Goal: Complete application form

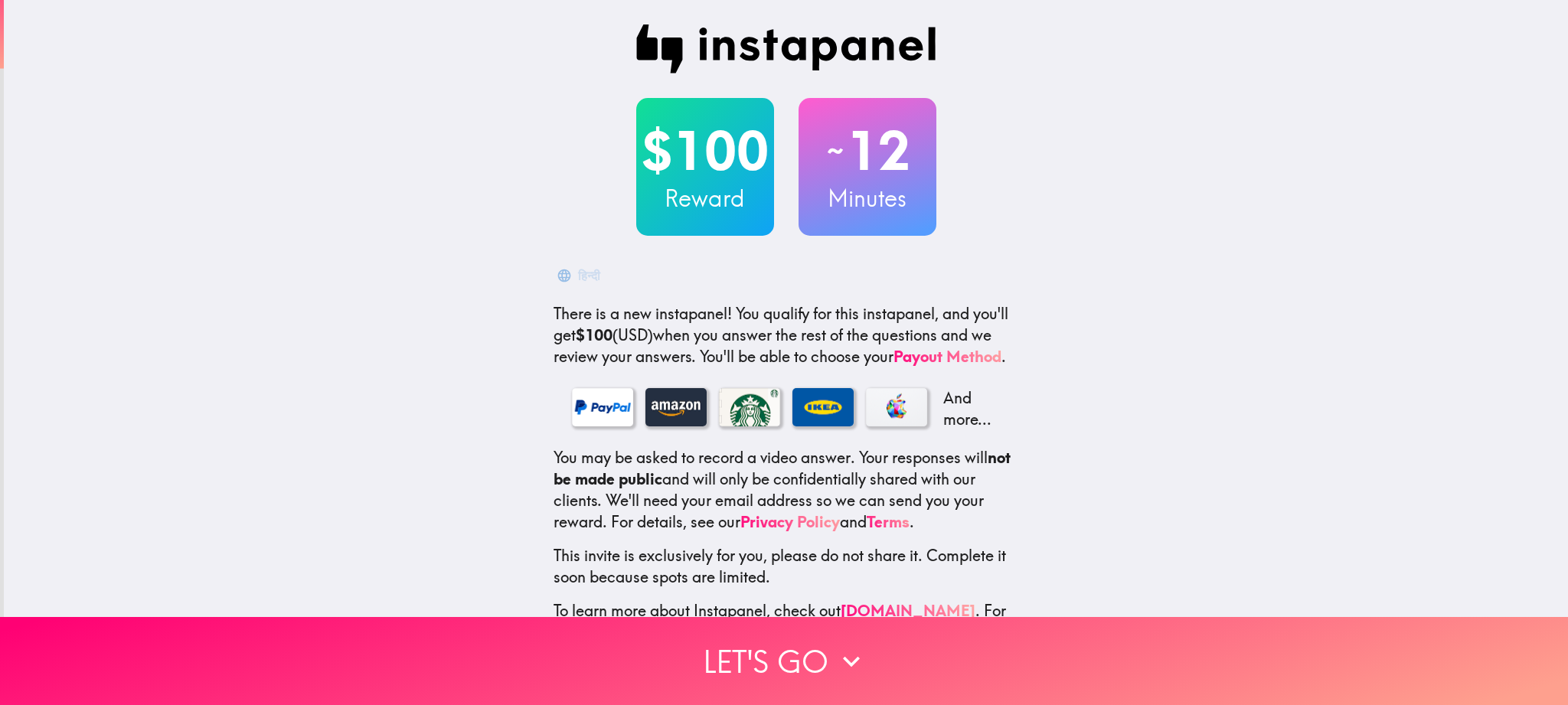
scroll to position [50, 0]
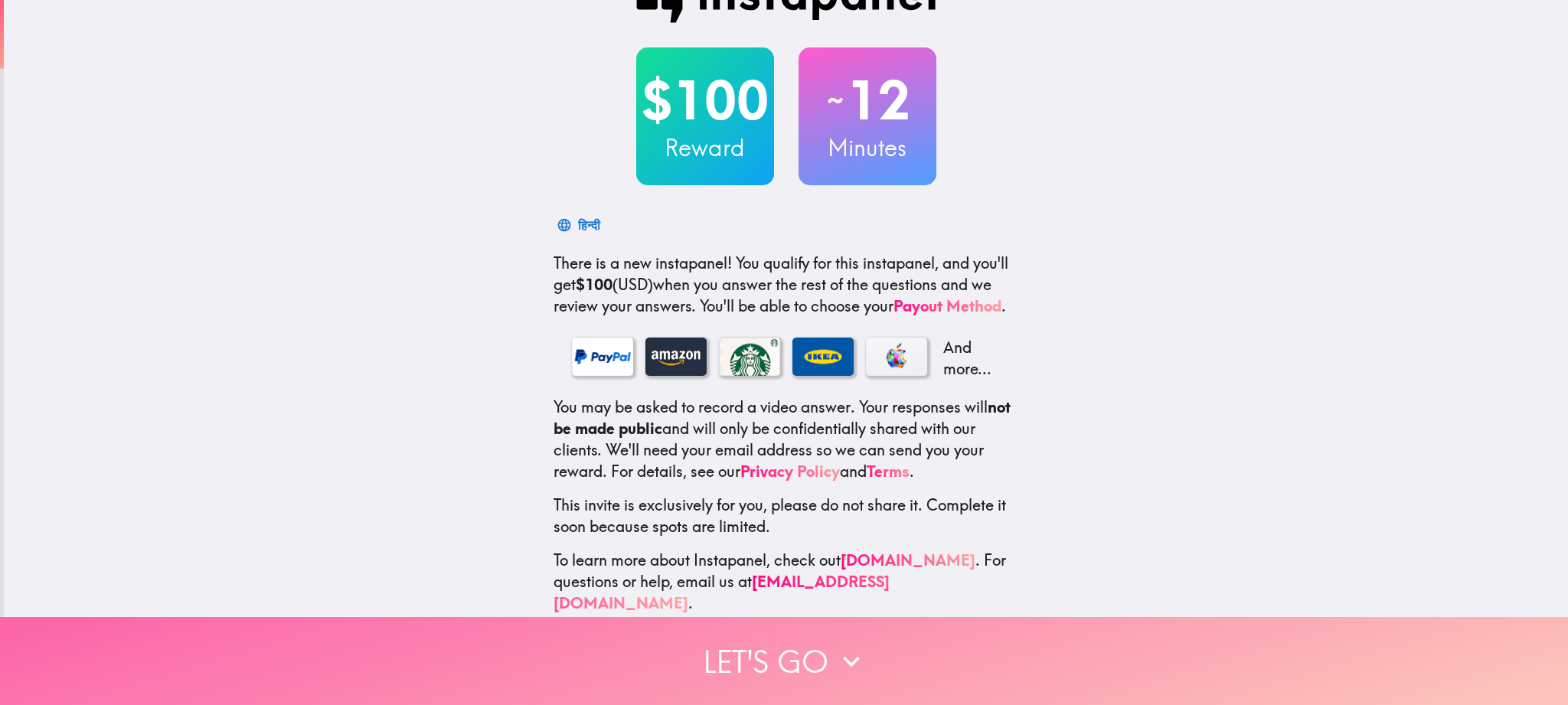
click at [759, 664] on button "Let's go" at bounding box center [784, 661] width 1568 height 88
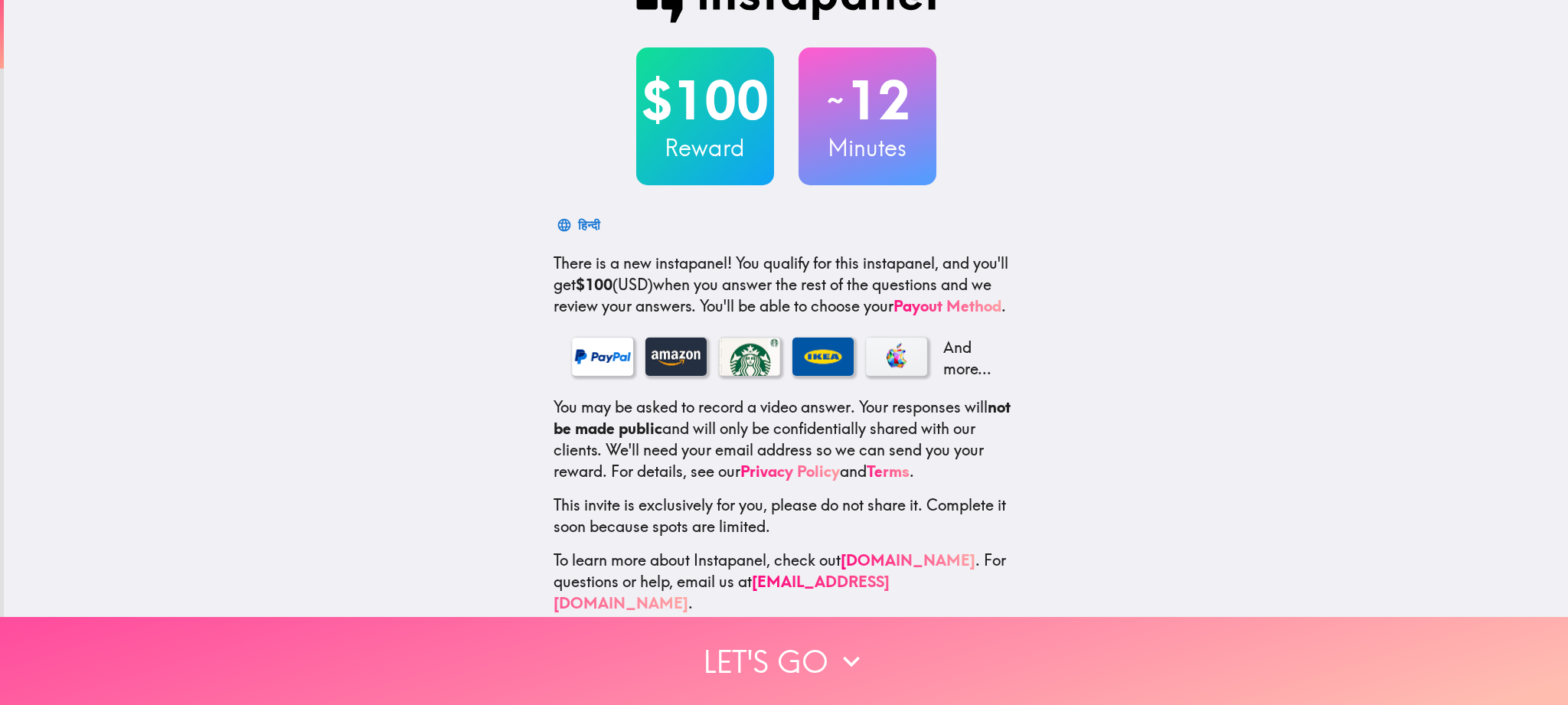
scroll to position [0, 0]
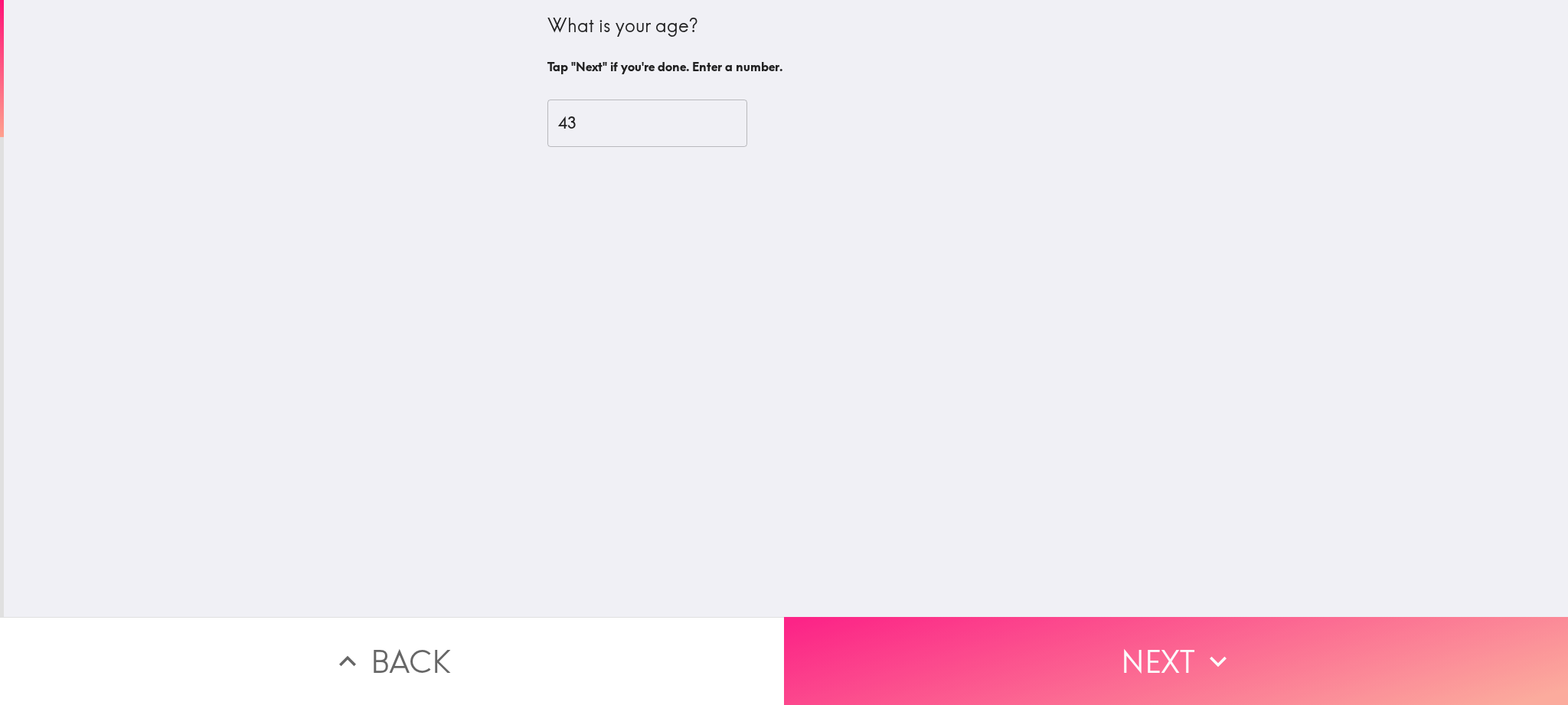
click at [1182, 655] on button "Next" at bounding box center [1176, 661] width 784 height 88
click at [1136, 668] on button "Next" at bounding box center [1176, 661] width 784 height 88
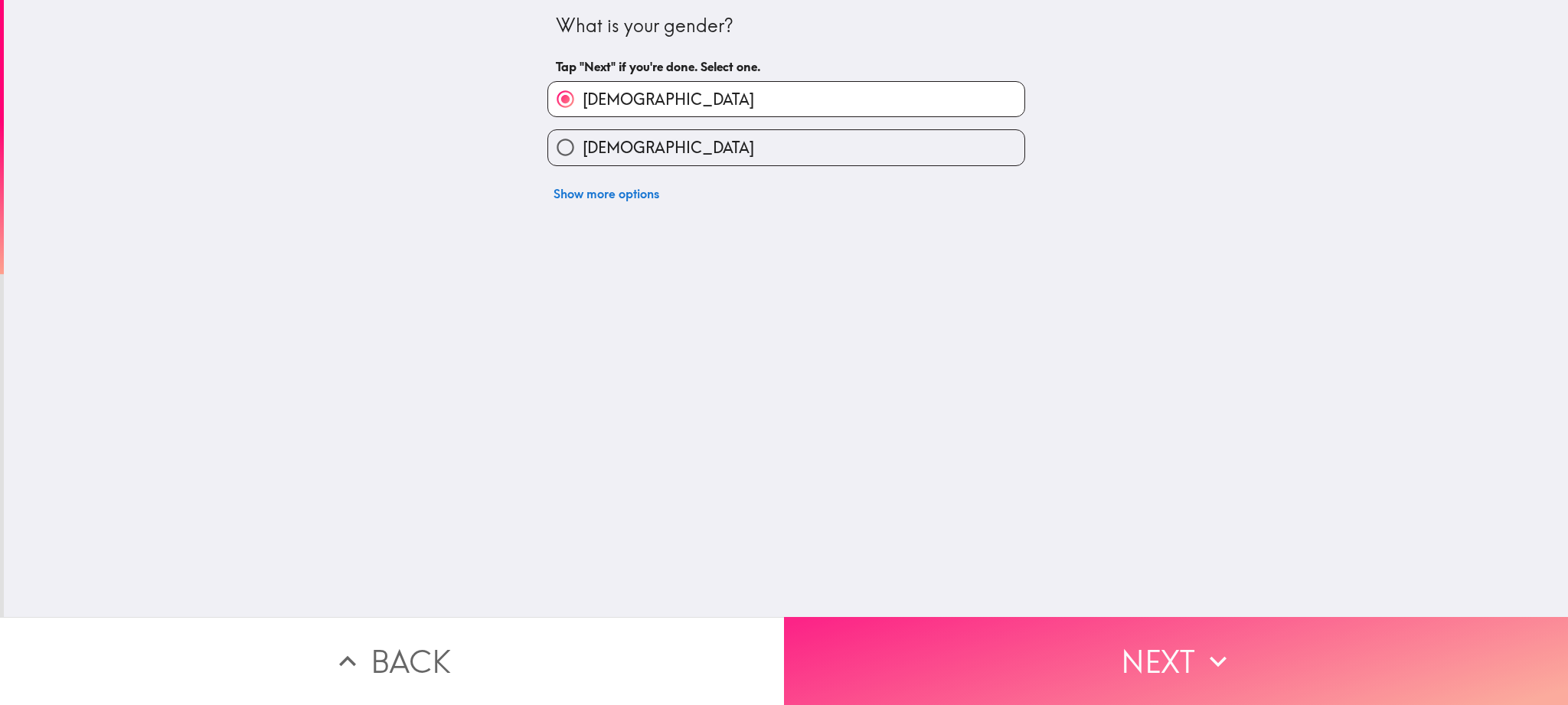
click at [1114, 654] on button "Next" at bounding box center [1176, 661] width 784 height 88
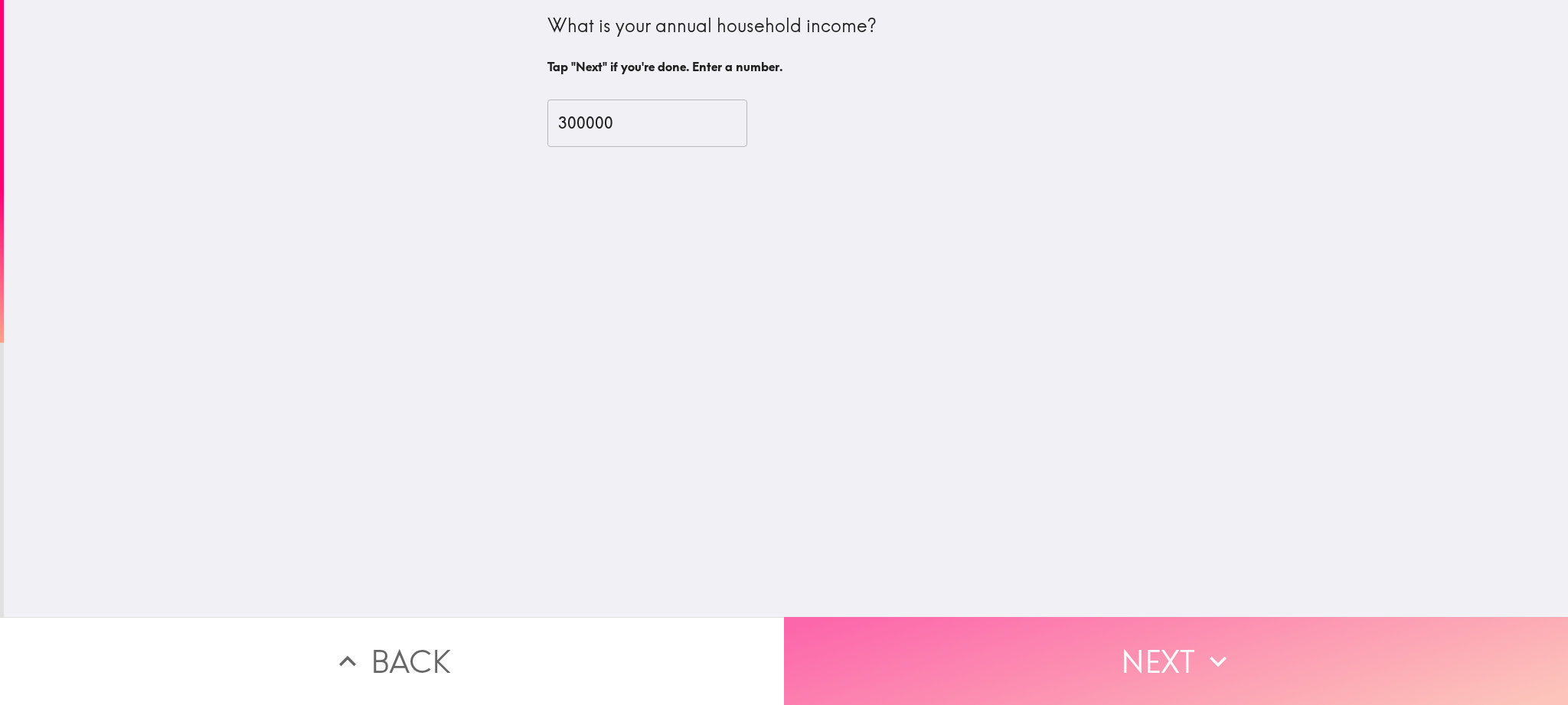
click at [1136, 638] on button "Next" at bounding box center [1176, 661] width 784 height 88
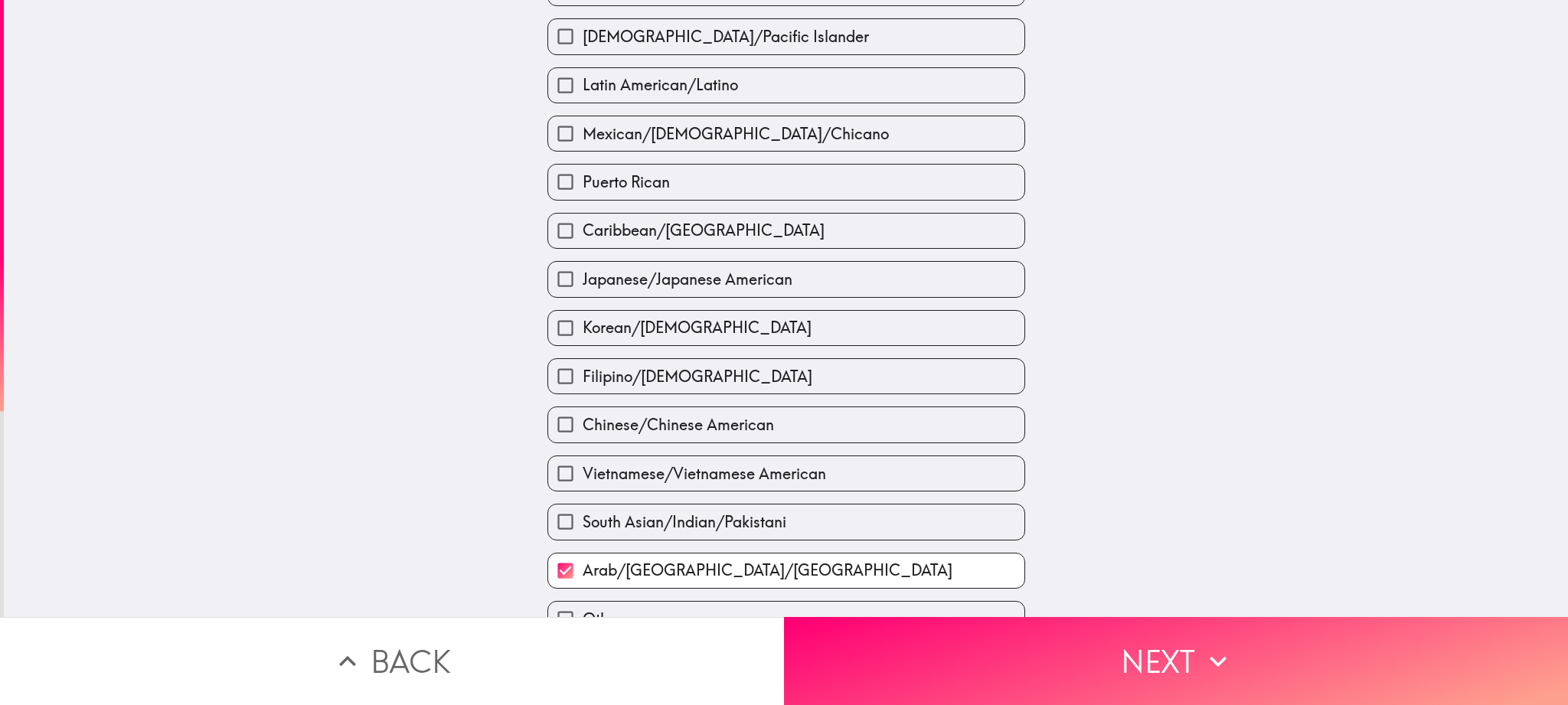
scroll to position [307, 0]
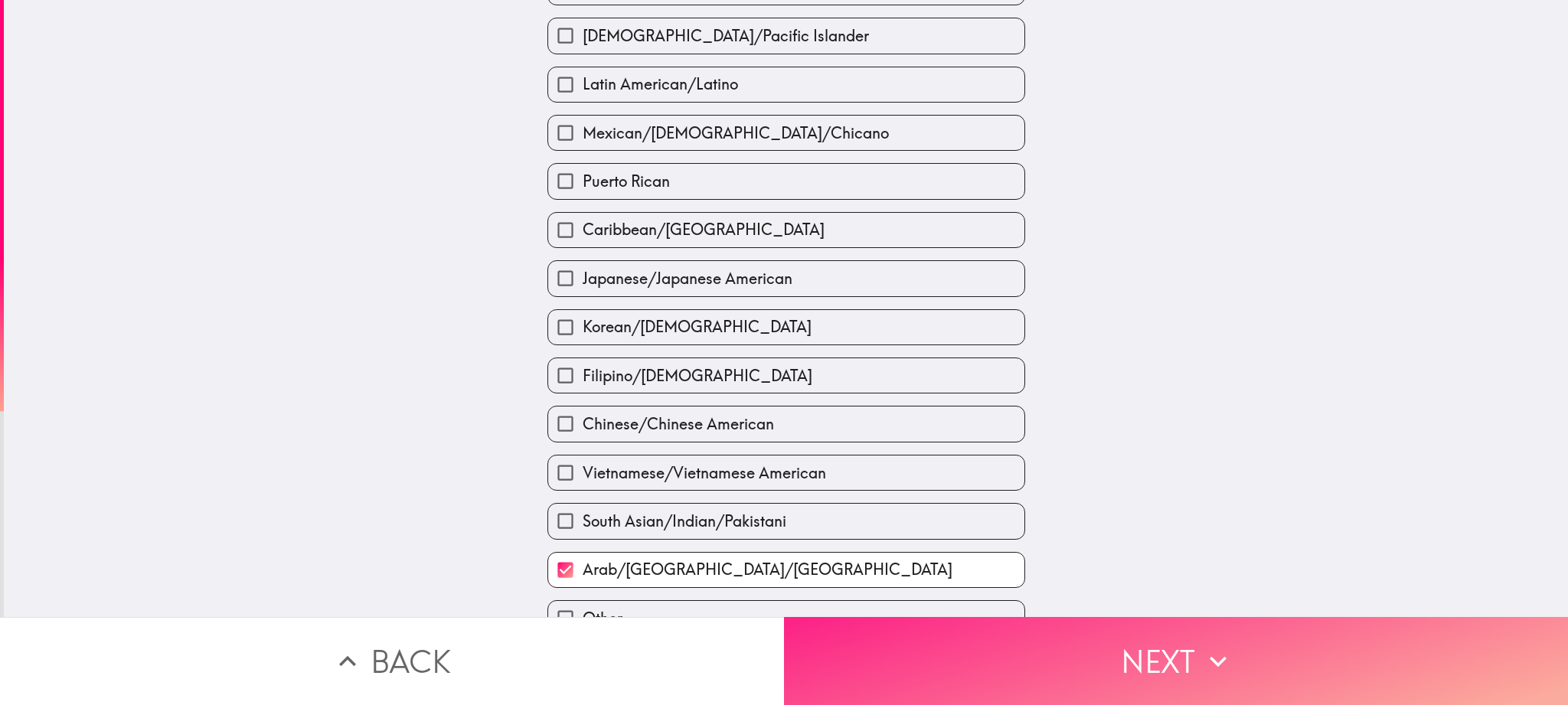
click at [1158, 656] on button "Next" at bounding box center [1176, 661] width 784 height 88
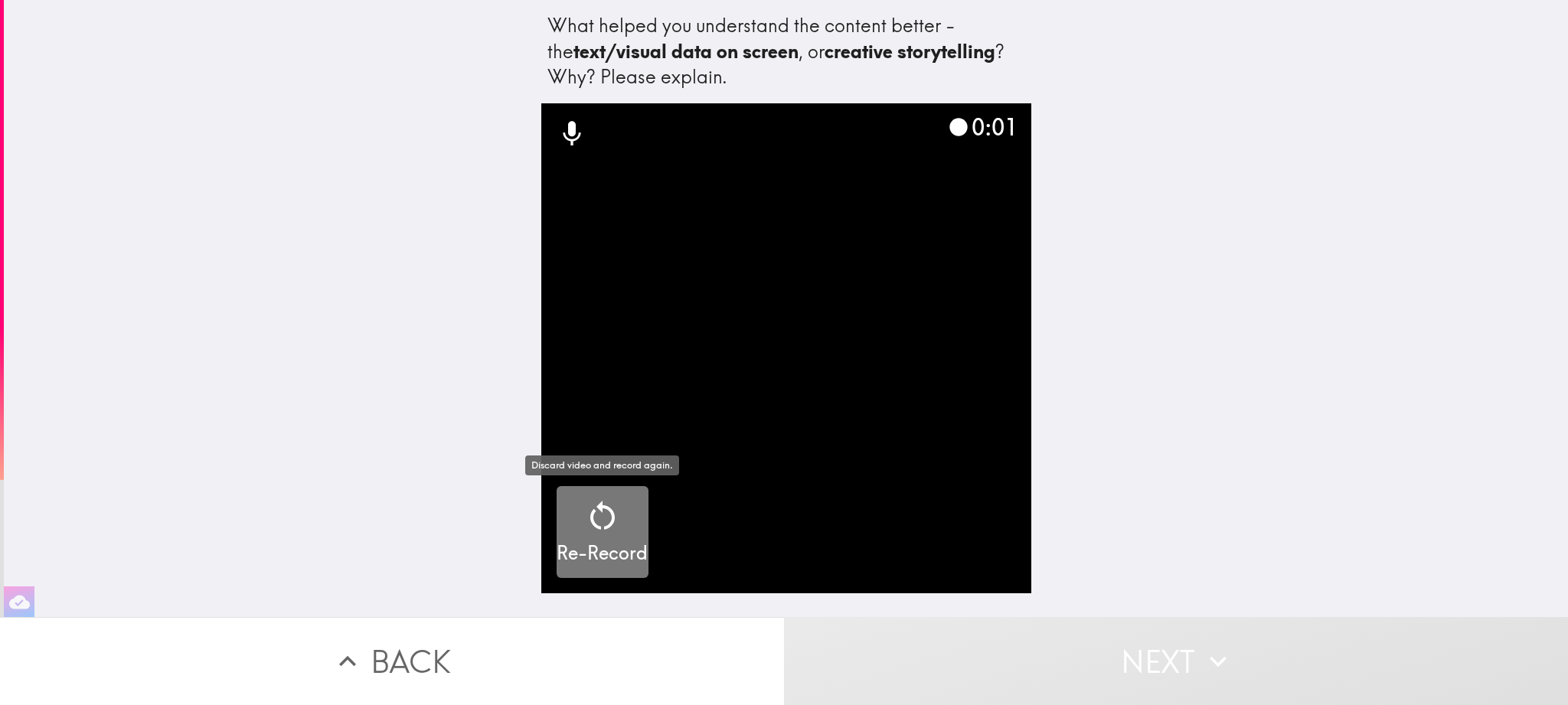
click at [610, 535] on div "button" at bounding box center [602, 519] width 37 height 43
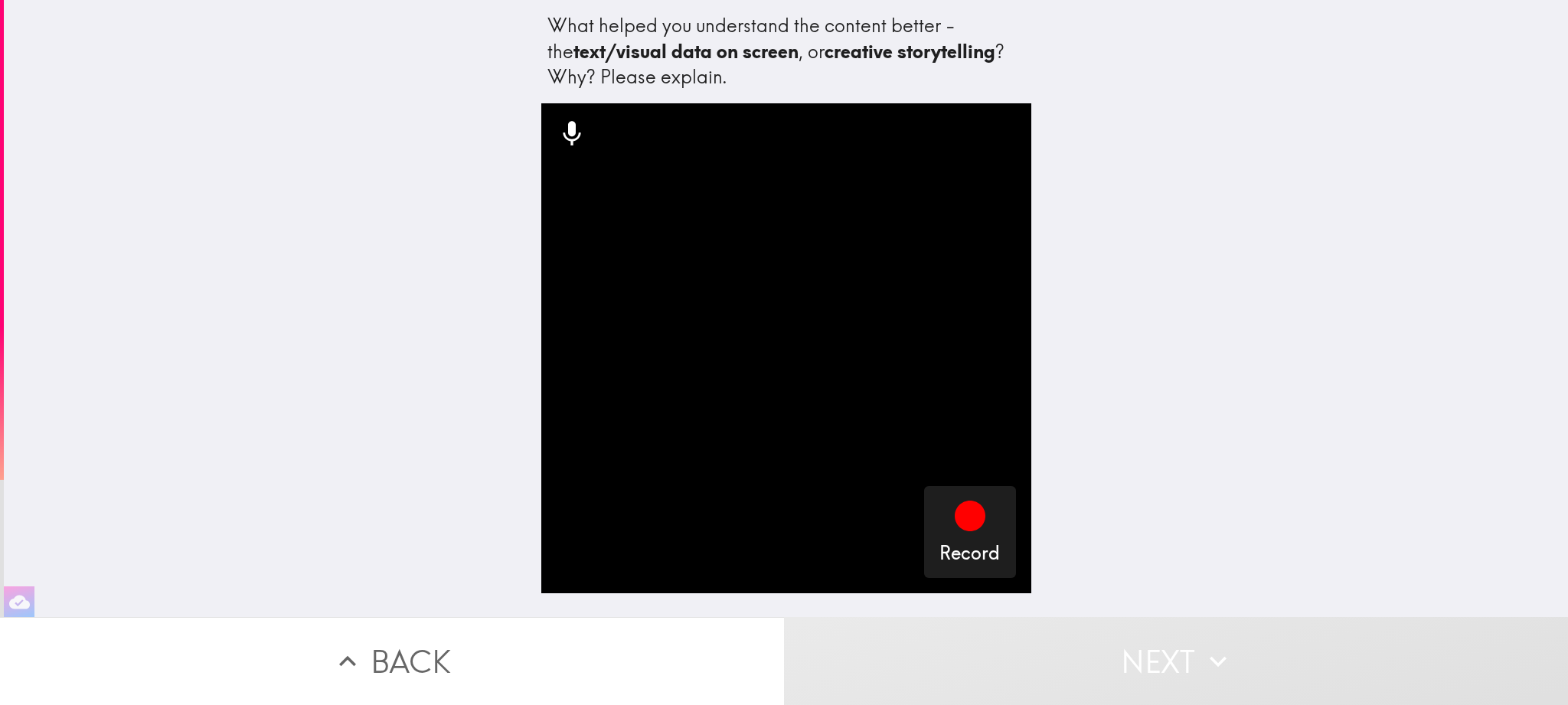
click at [368, 648] on button "Back" at bounding box center [392, 661] width 784 height 88
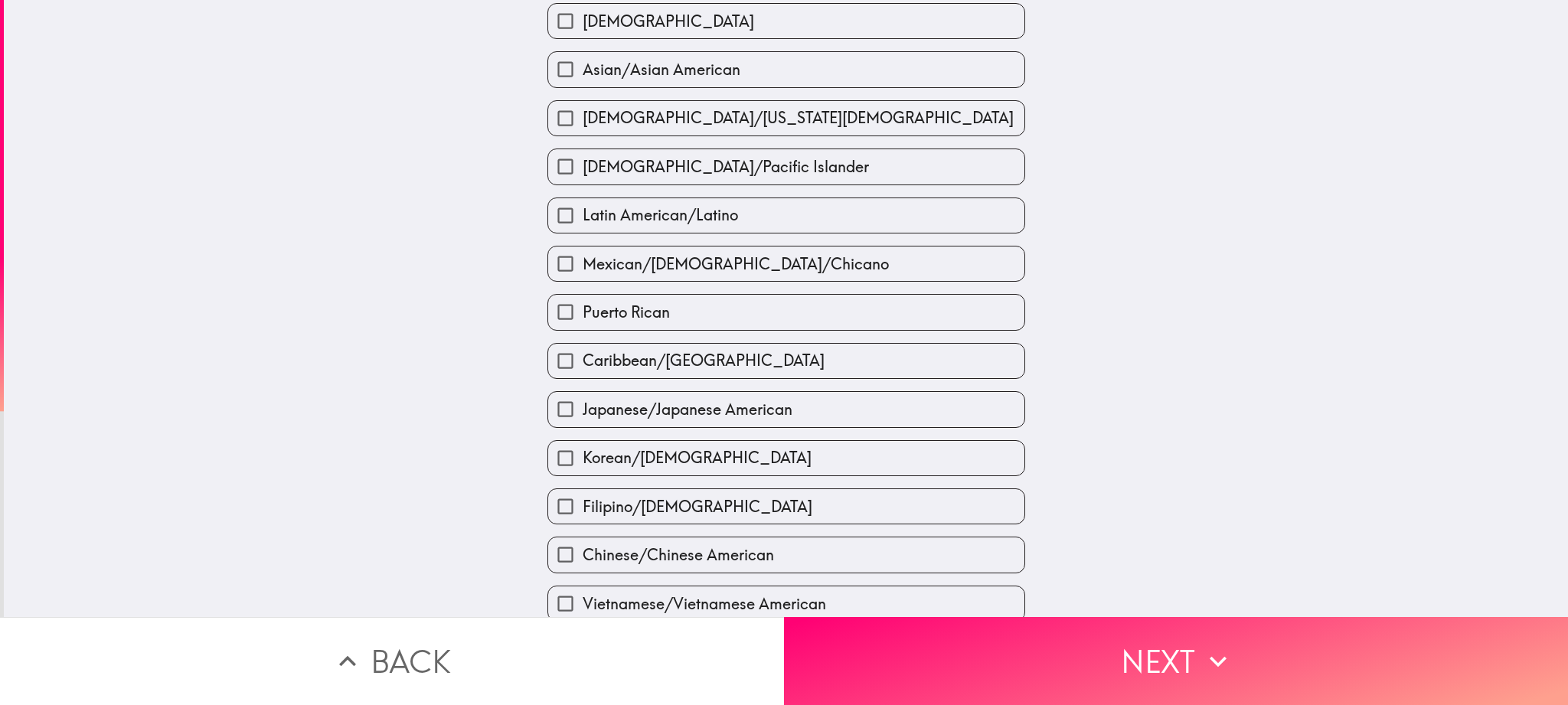
scroll to position [375, 0]
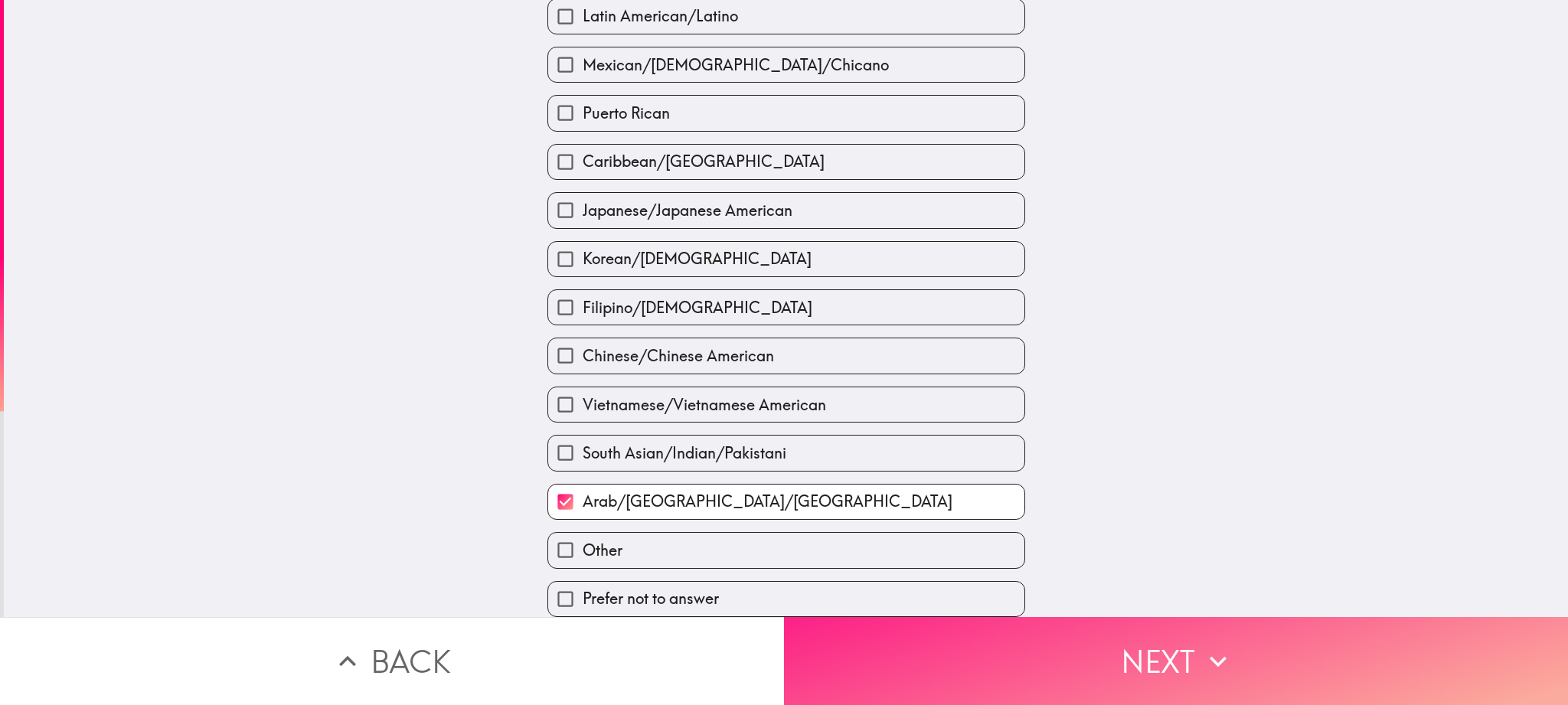
click at [1142, 662] on button "Next" at bounding box center [1176, 661] width 784 height 88
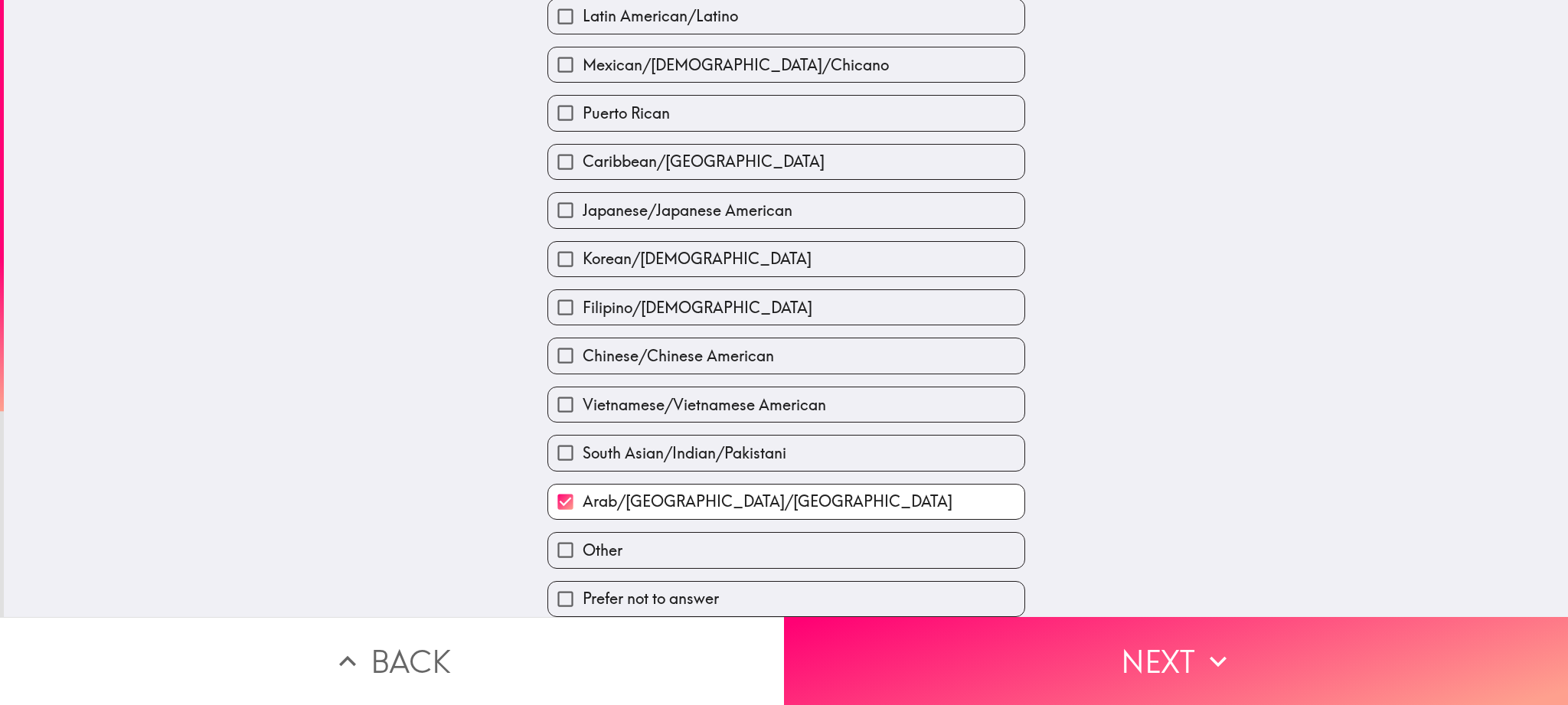
scroll to position [230, 0]
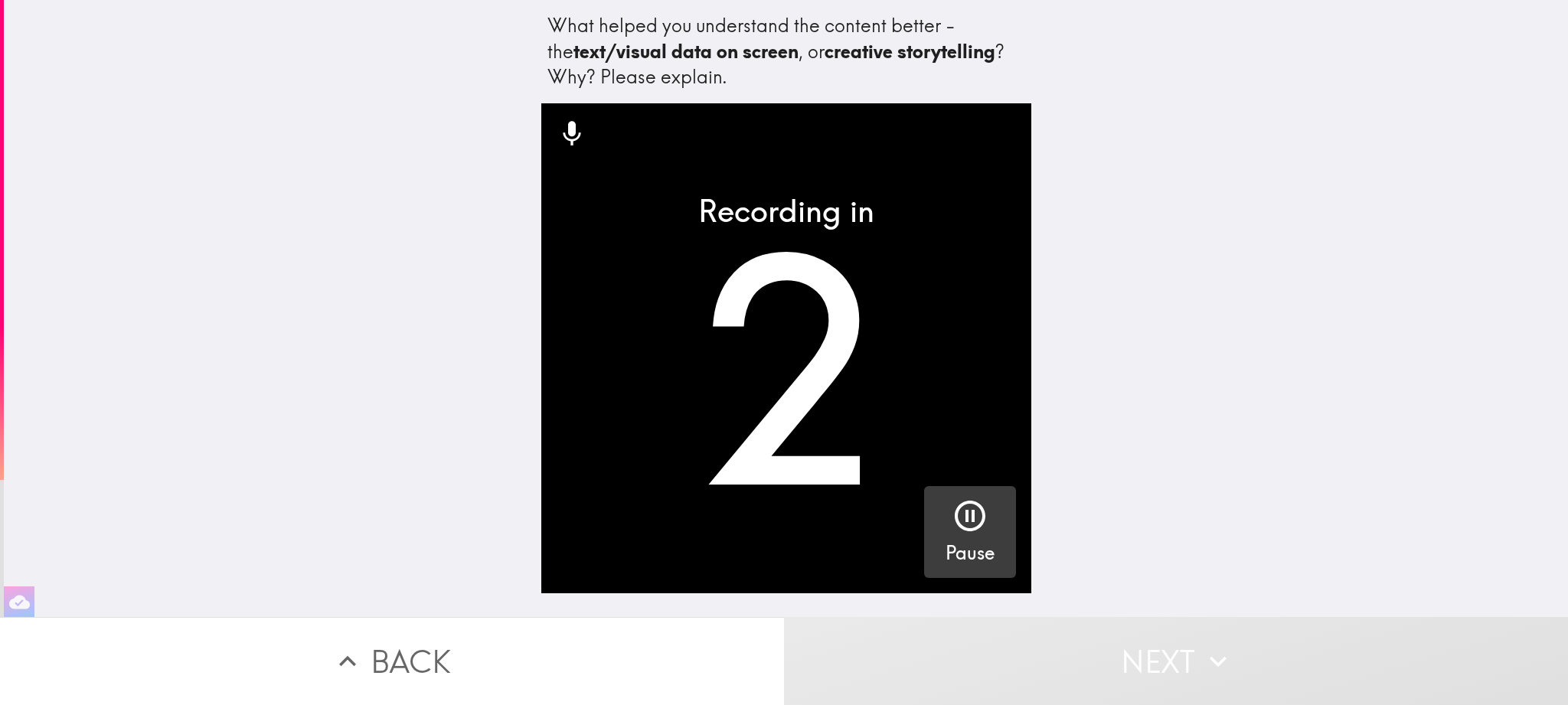
click at [970, 505] on icon "button" at bounding box center [970, 516] width 37 height 37
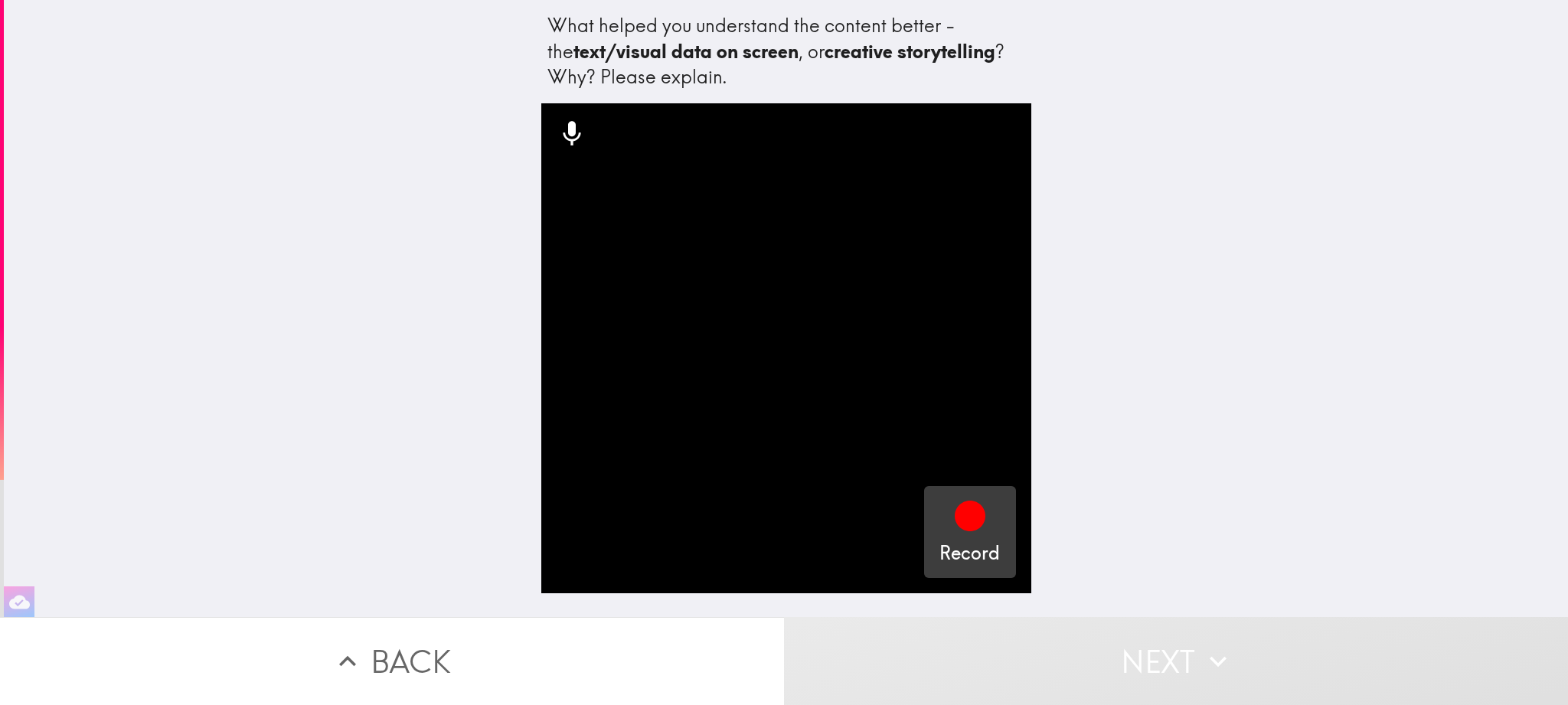
drag, startPoint x: 592, startPoint y: 69, endPoint x: 504, endPoint y: 13, distance: 104.3
click at [504, 13] on div "What helped you understand the content better - the text/visual data on screen …" at bounding box center [786, 308] width 1565 height 617
drag, startPoint x: 582, startPoint y: 29, endPoint x: 669, endPoint y: 59, distance: 92.0
click at [669, 59] on div "What helped you understand the content better - the text/visual data on screen …" at bounding box center [787, 57] width 490 height 91
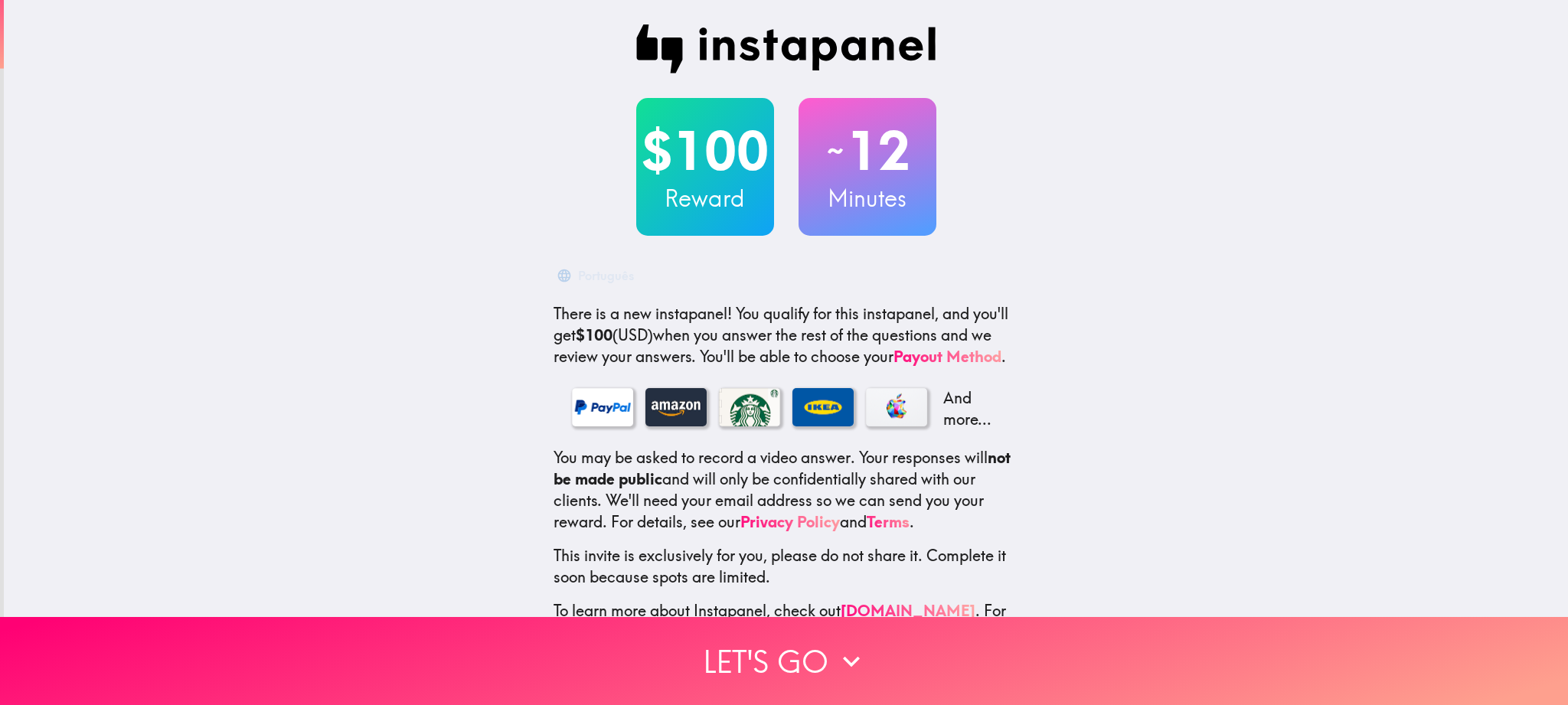
scroll to position [50, 0]
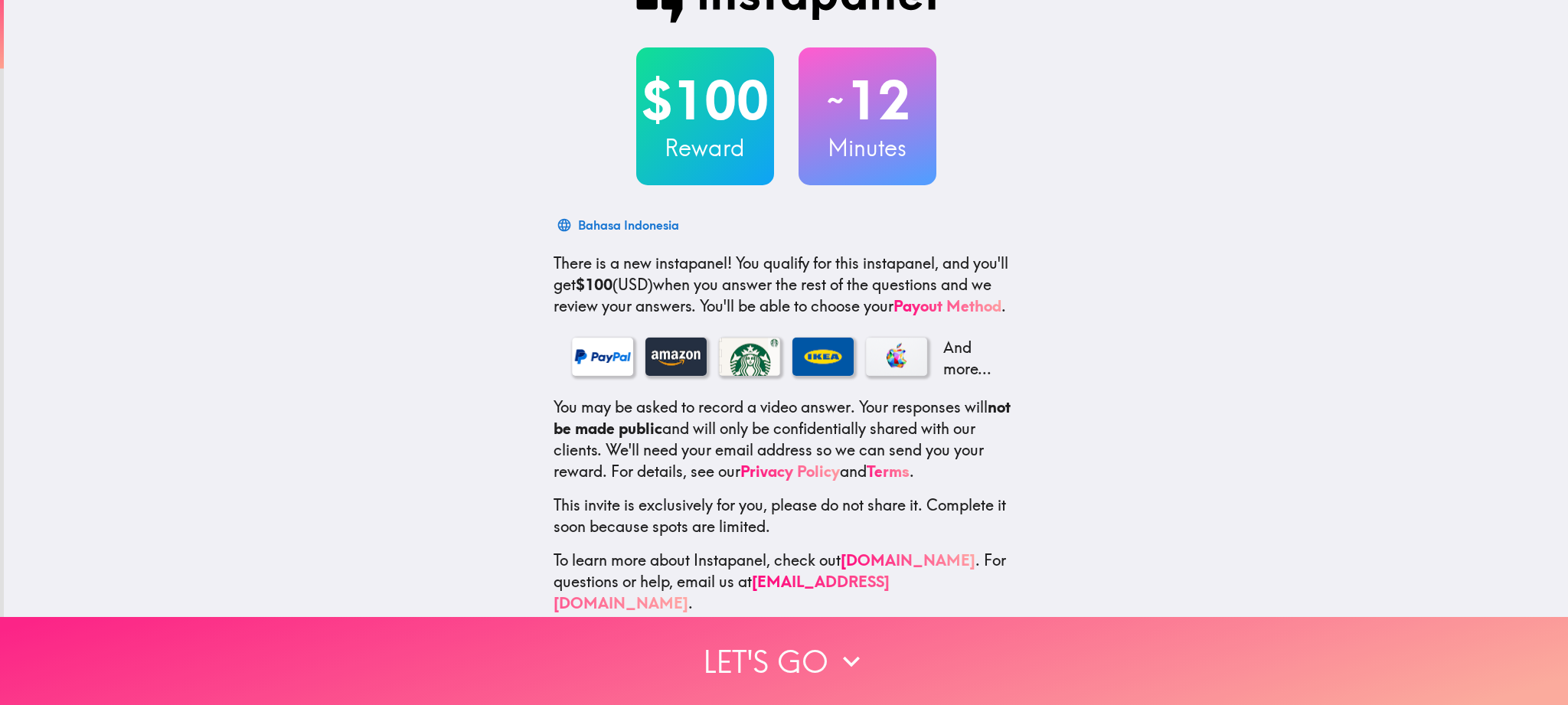
click at [806, 665] on button "Let's go" at bounding box center [784, 661] width 1568 height 88
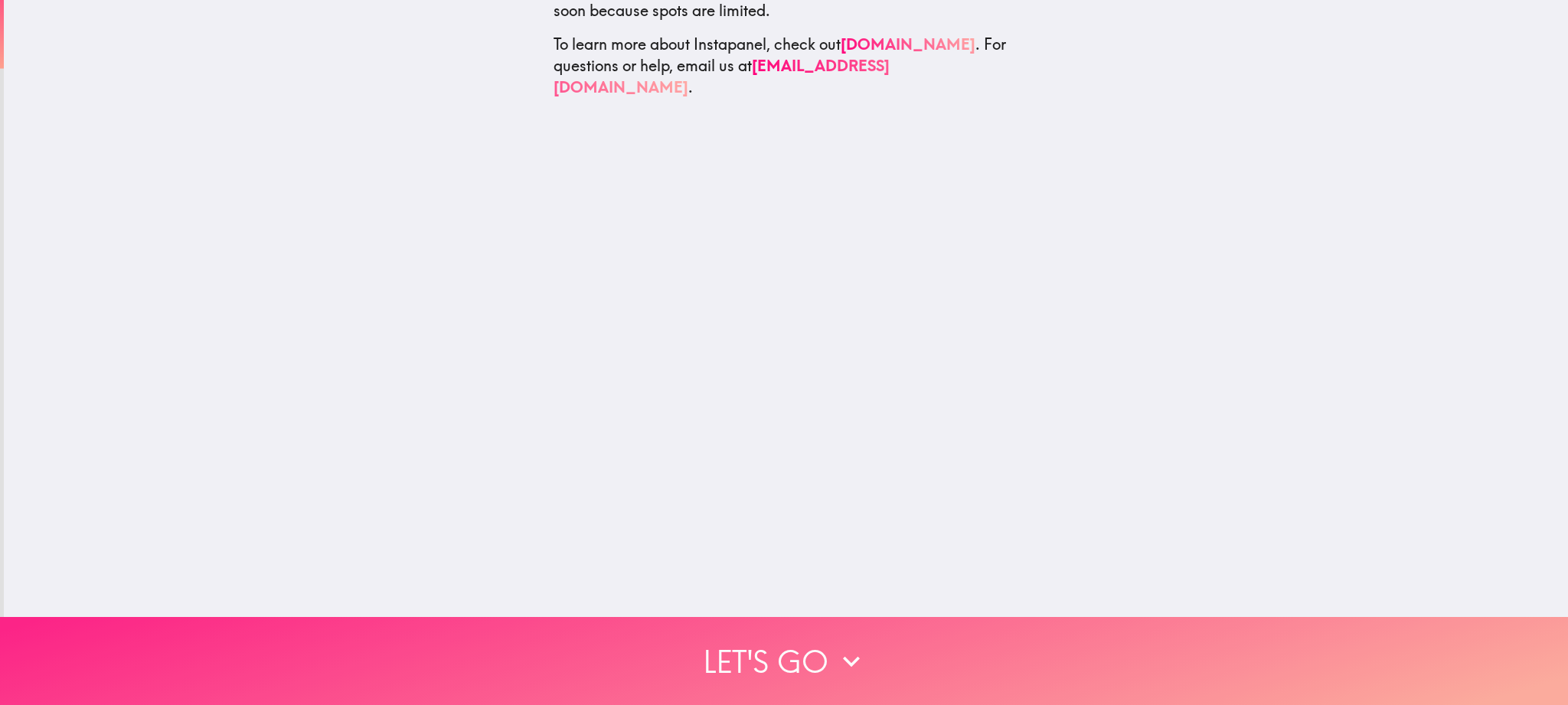
scroll to position [0, 0]
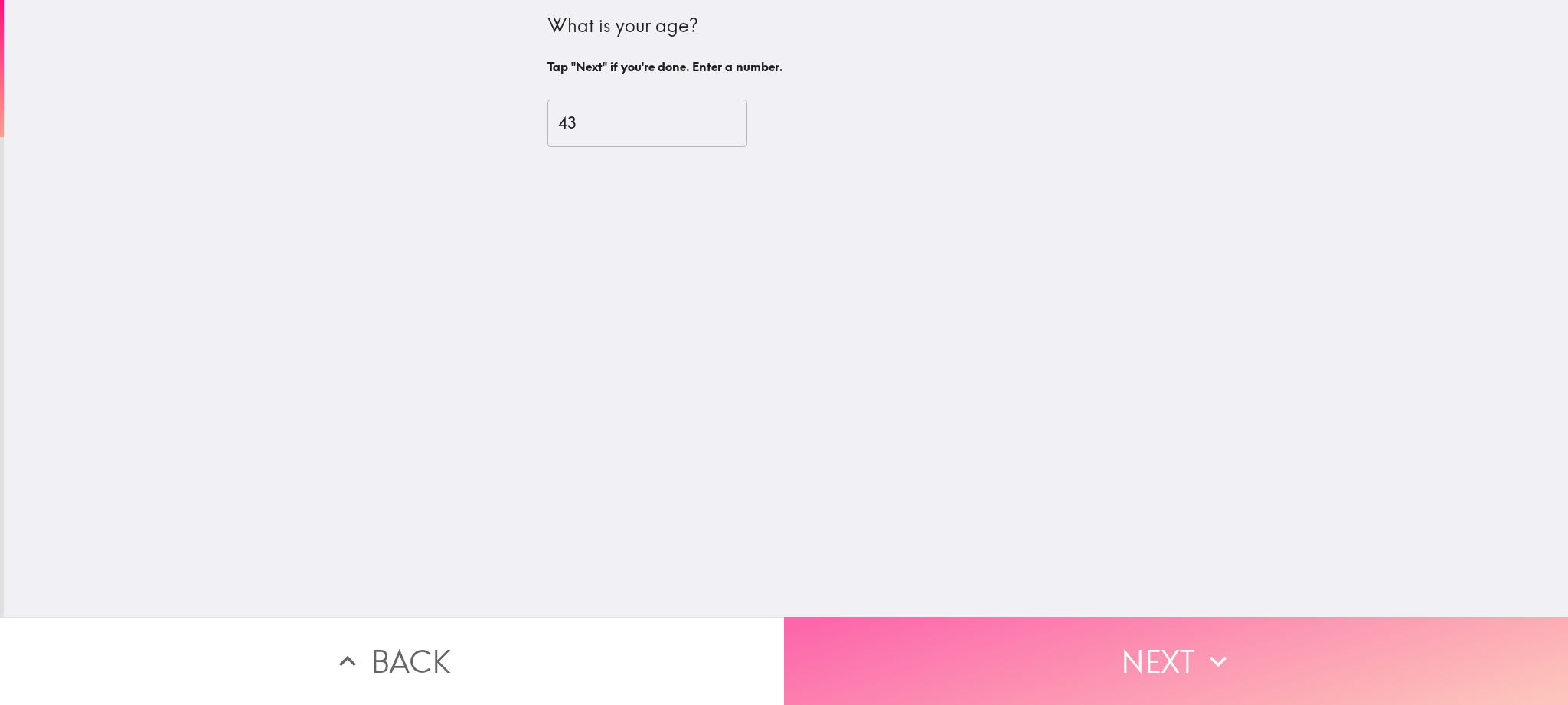
click at [1147, 651] on button "Next" at bounding box center [1176, 661] width 784 height 88
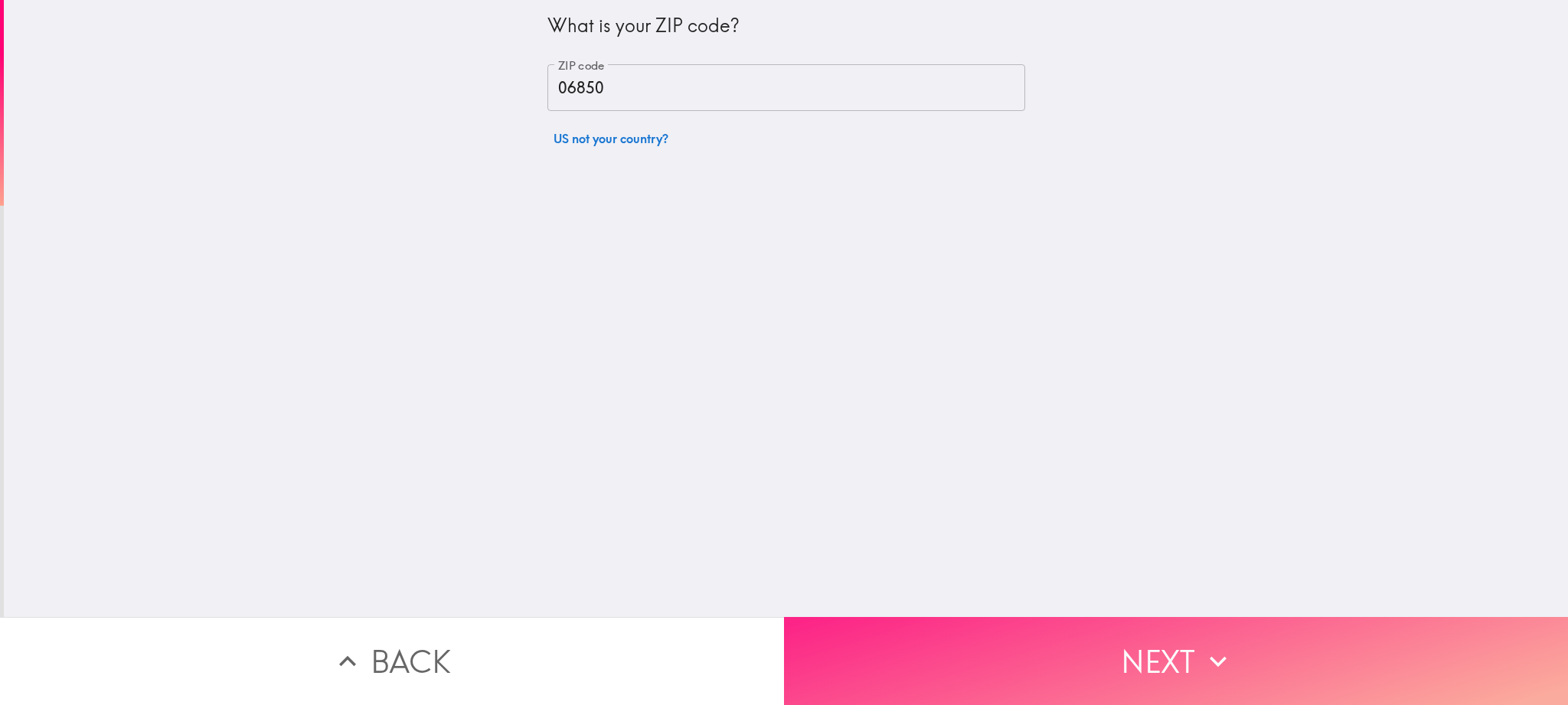
click at [1126, 664] on button "Next" at bounding box center [1176, 661] width 784 height 88
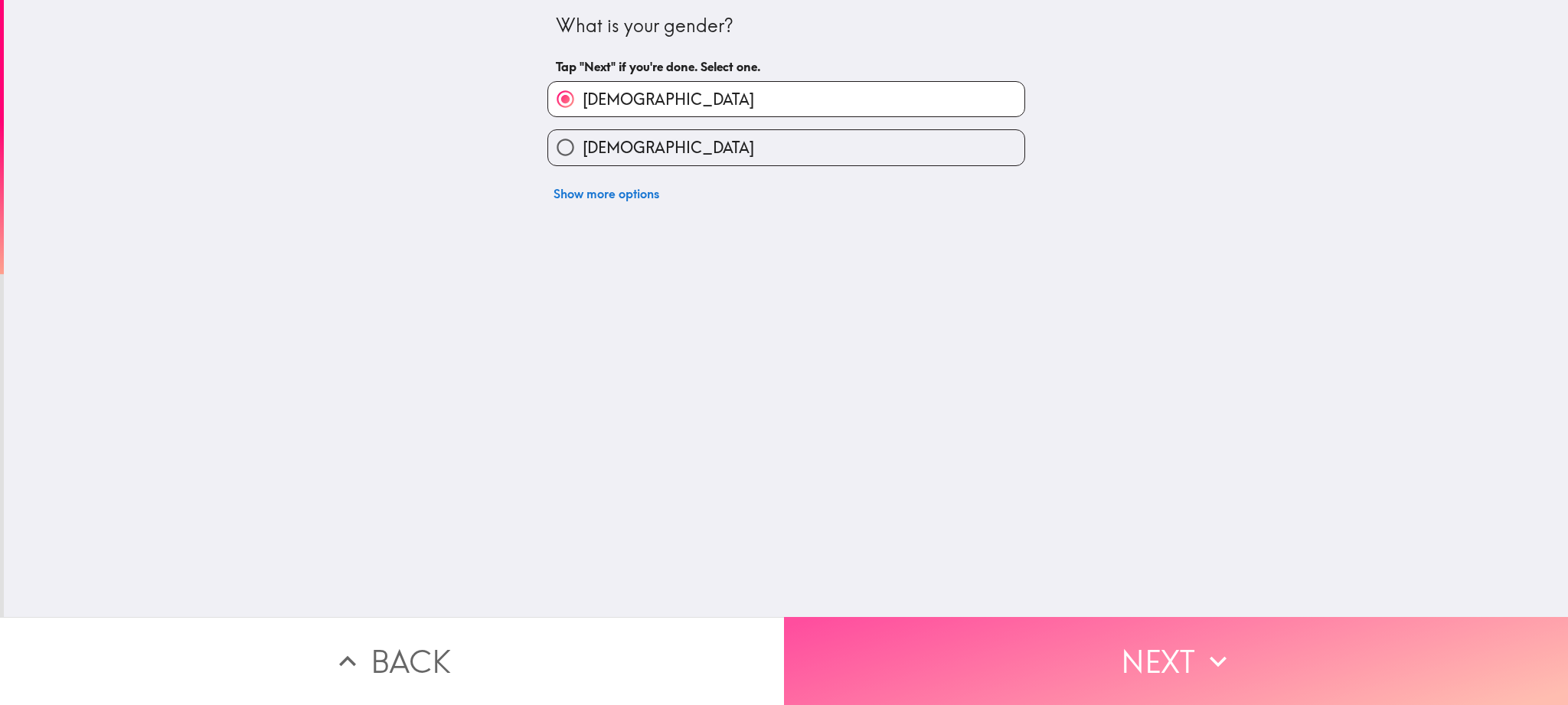
drag, startPoint x: 1109, startPoint y: 648, endPoint x: 1102, endPoint y: 546, distance: 102.2
click at [1109, 648] on button "Next" at bounding box center [1176, 661] width 784 height 88
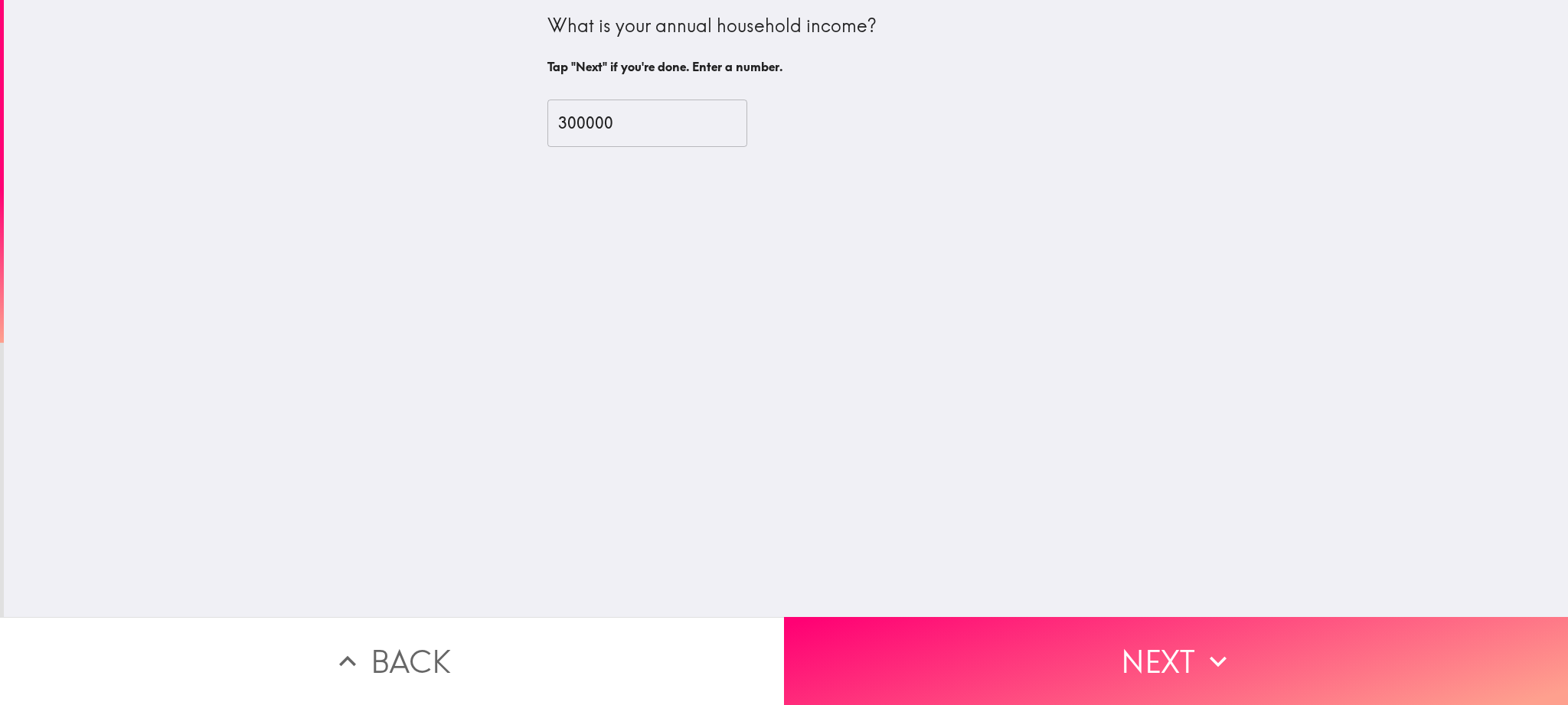
drag, startPoint x: 1106, startPoint y: 671, endPoint x: 1114, endPoint y: 608, distance: 63.5
click at [1109, 664] on button "Next" at bounding box center [1176, 661] width 784 height 88
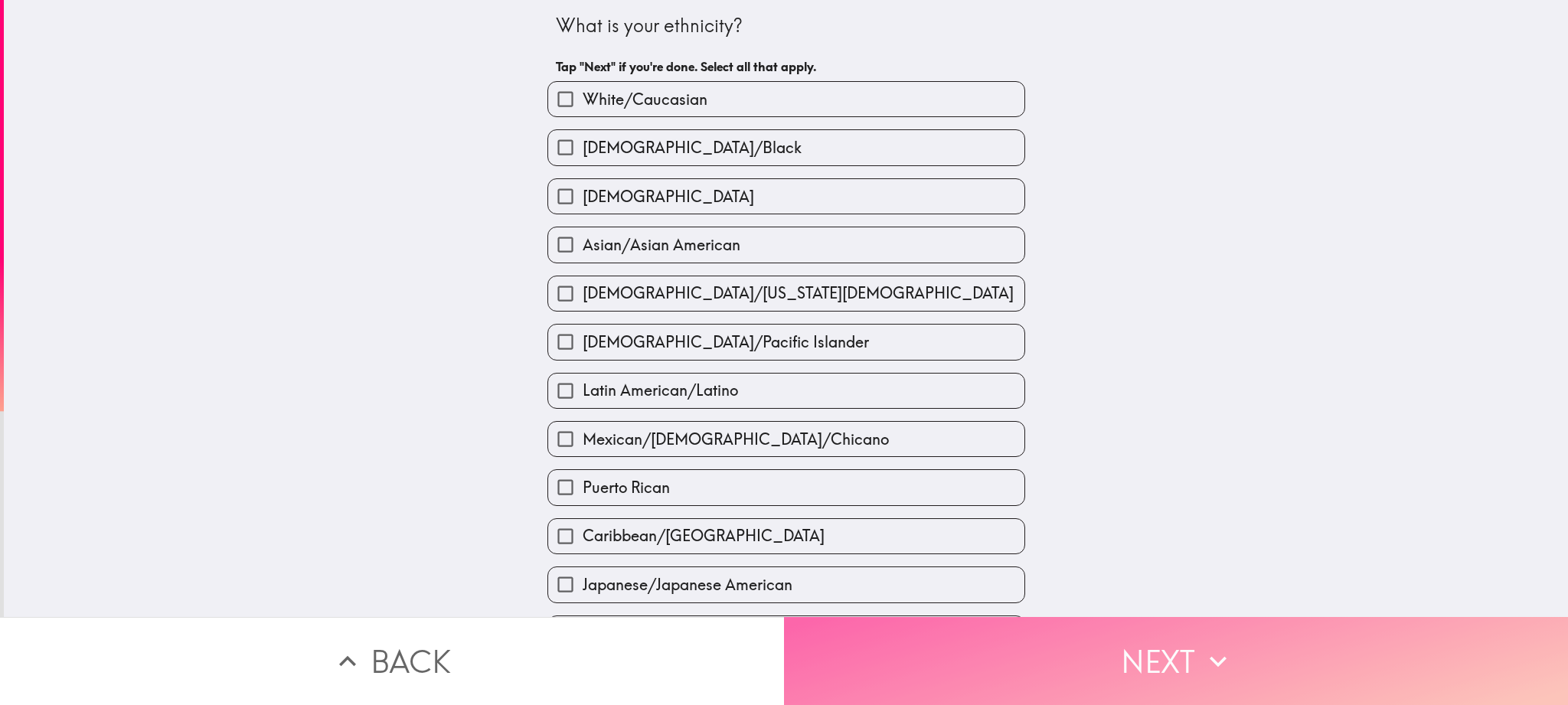
click at [1112, 648] on button "Next" at bounding box center [1176, 661] width 784 height 88
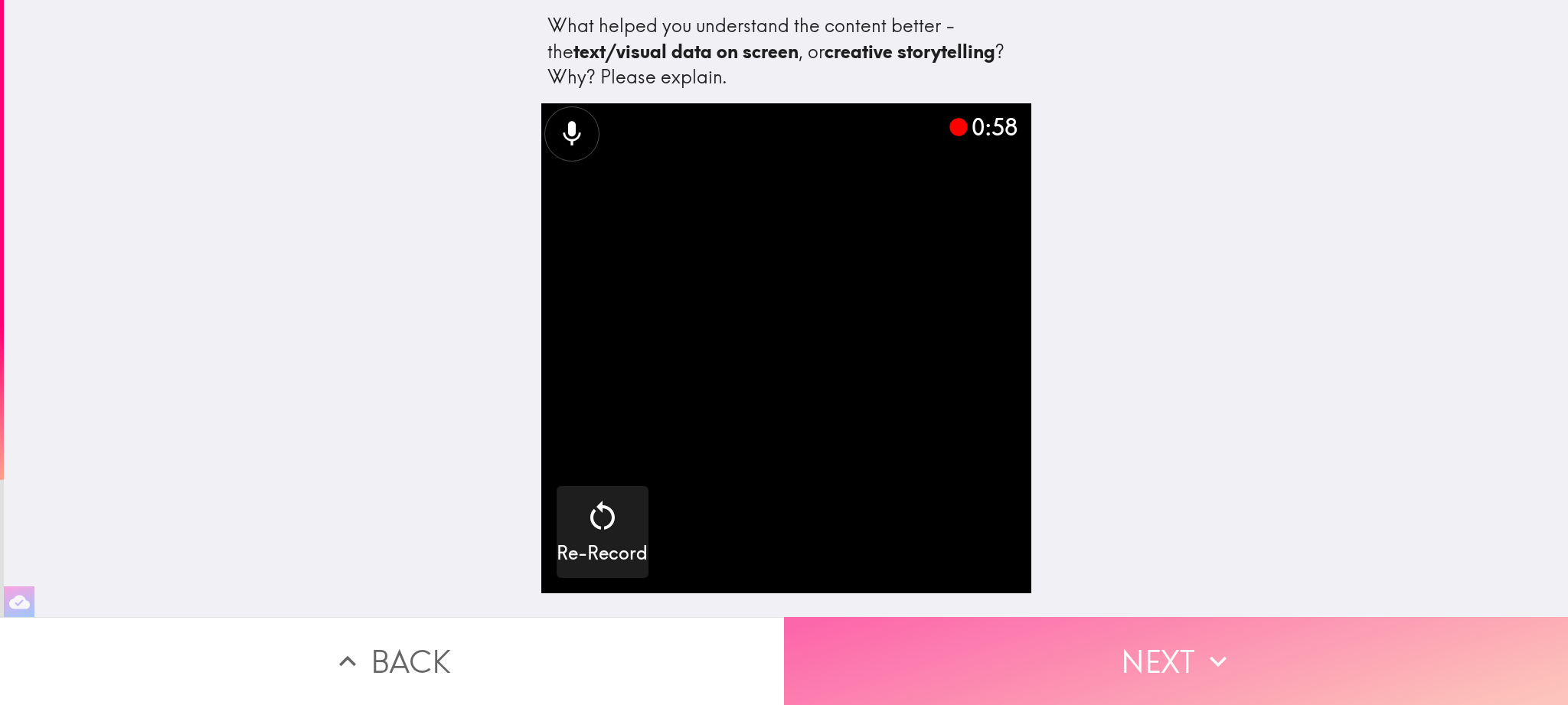
click at [1132, 667] on button "Next" at bounding box center [1176, 661] width 784 height 88
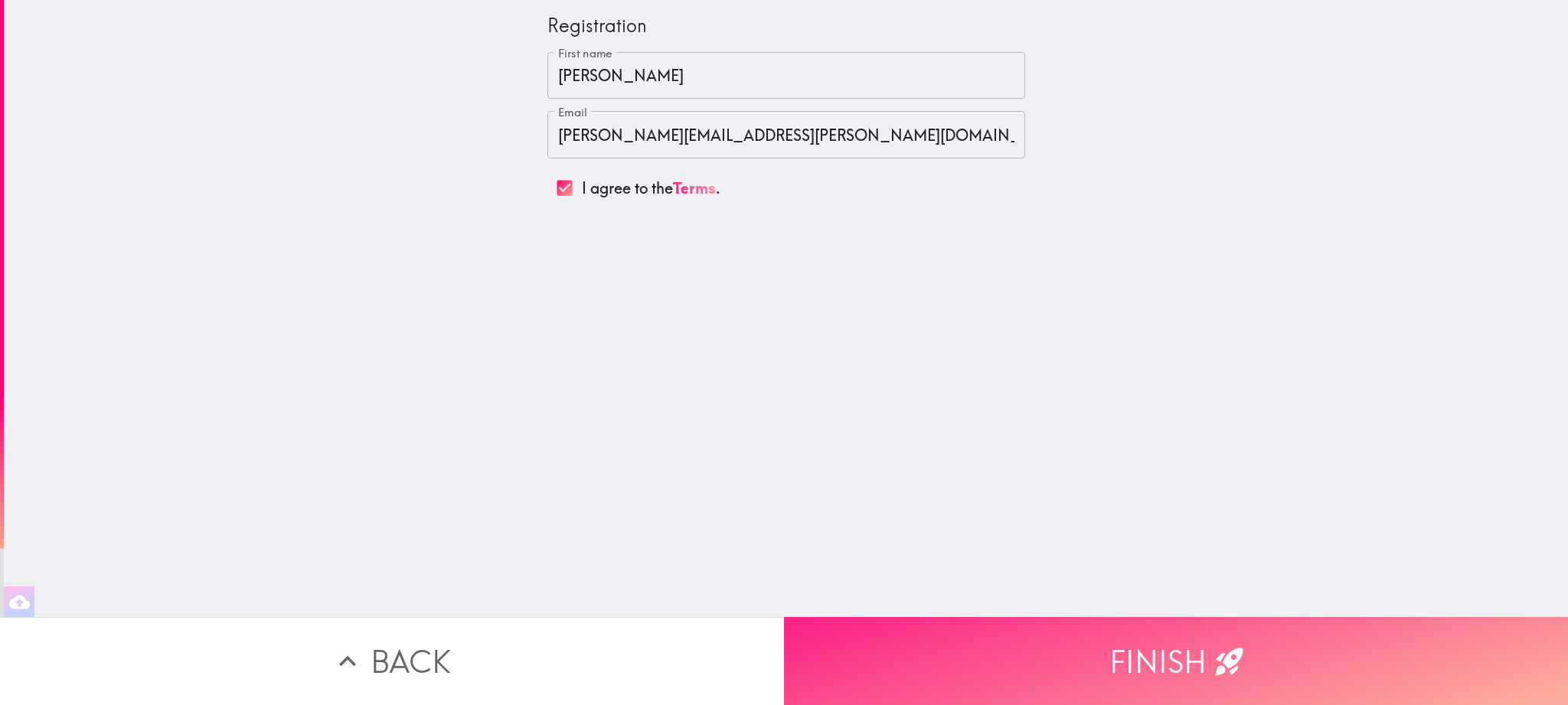
click at [1102, 661] on button "Finish" at bounding box center [1176, 661] width 784 height 88
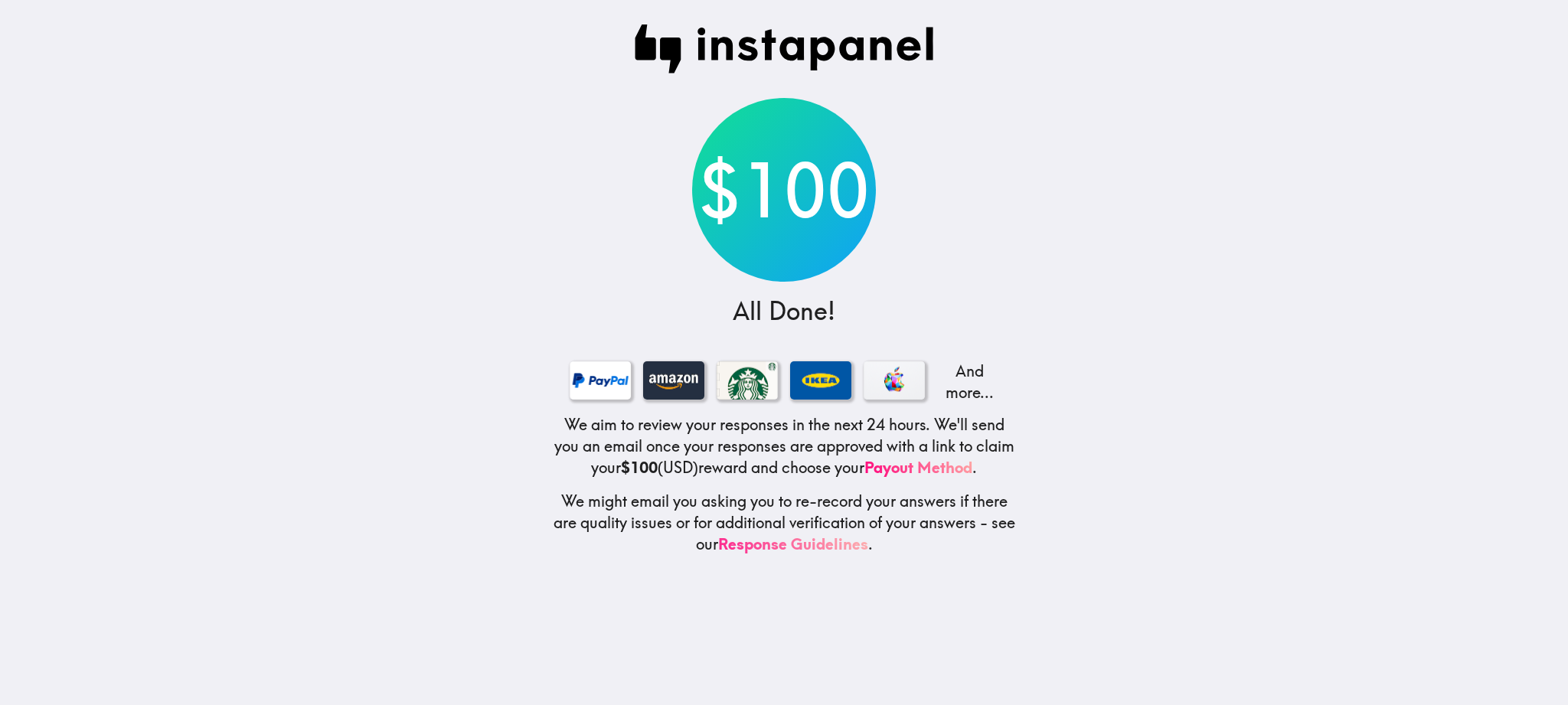
click at [848, 543] on link "Response Guidelines" at bounding box center [794, 544] width 150 height 19
